Goal: Check status: Check status

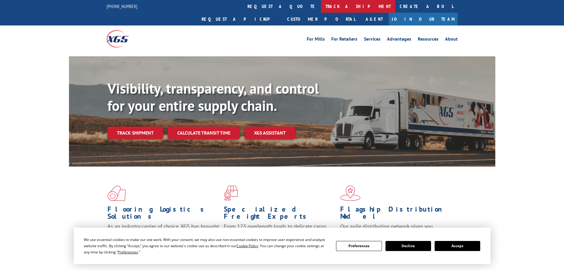
click at [321, 7] on link "track a shipment" at bounding box center [358, 6] width 74 height 13
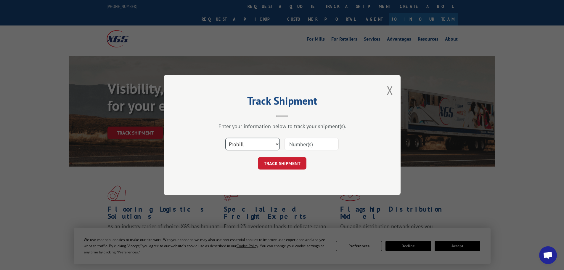
drag, startPoint x: 249, startPoint y: 140, endPoint x: 204, endPoint y: 142, distance: 45.6
click at [204, 142] on div "Select category... Probill BOL PO" at bounding box center [282, 144] width 178 height 20
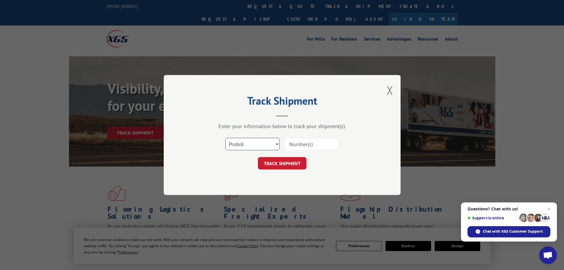
select select "po"
click at [225, 138] on select "Select category... Probill BOL PO" at bounding box center [252, 144] width 55 height 12
click at [292, 141] on input at bounding box center [311, 144] width 55 height 12
paste input "01526374"
type input "01526374"
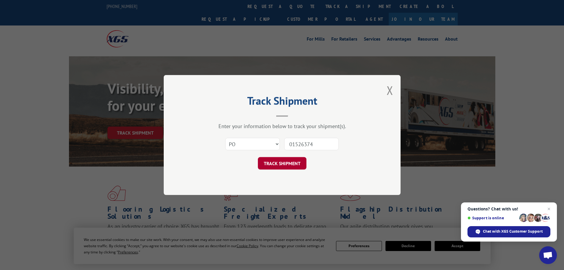
click at [297, 163] on button "TRACK SHIPMENT" at bounding box center [282, 163] width 49 height 12
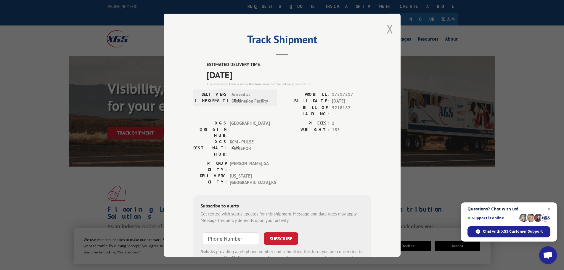
click at [388, 30] on button "Close modal" at bounding box center [390, 29] width 7 height 16
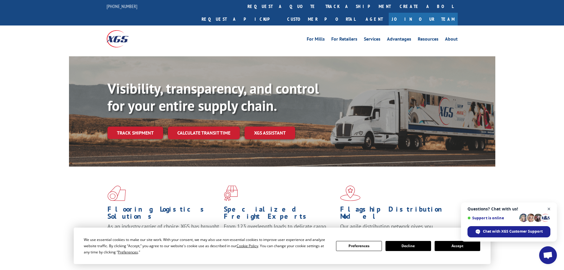
click at [549, 209] on span "Close chat" at bounding box center [549, 208] width 7 height 7
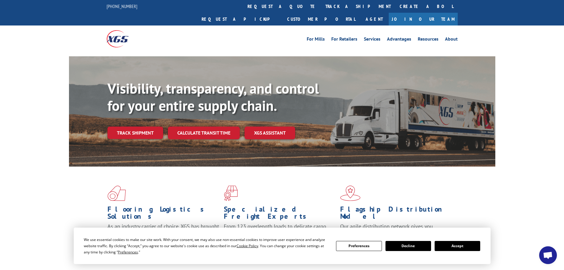
click at [402, 248] on button "Decline" at bounding box center [409, 246] width 46 height 10
